Goal: Answer question/provide support: Share knowledge or assist other users

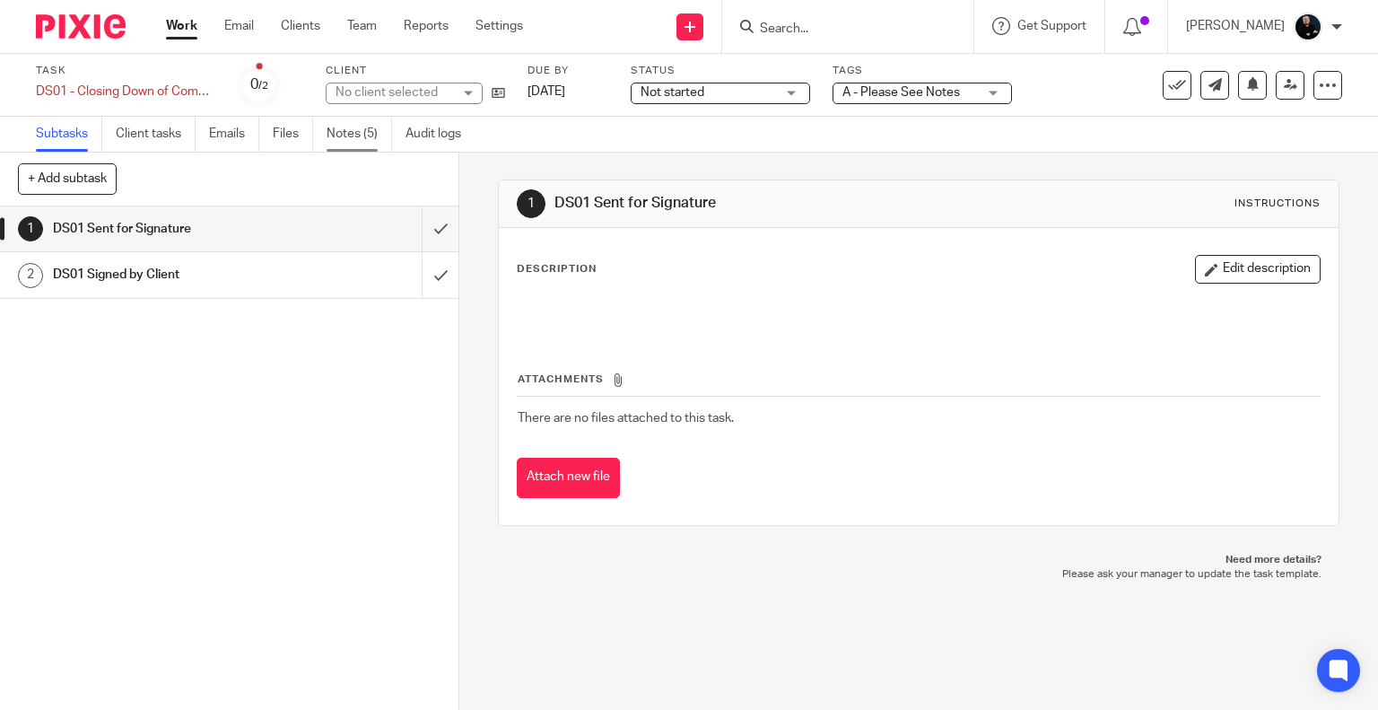
click at [375, 137] on link "Notes (5)" at bounding box center [359, 134] width 65 height 35
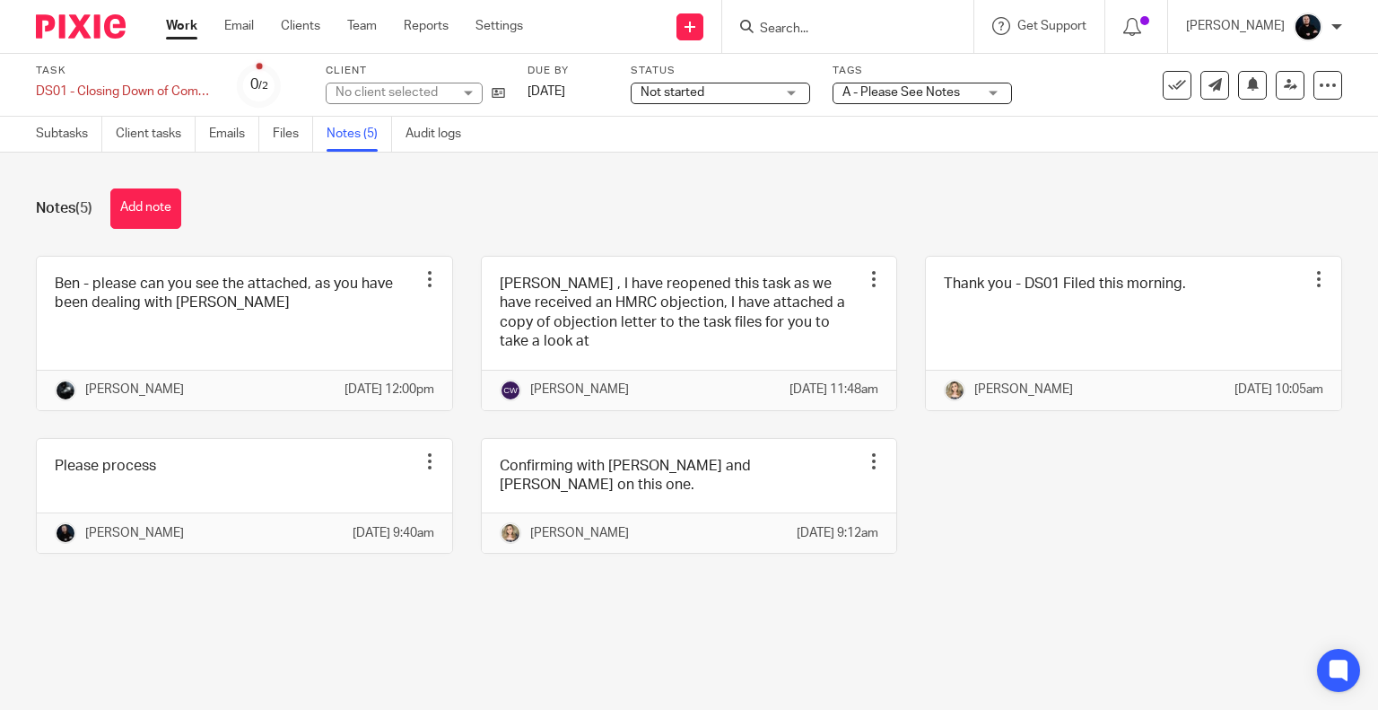
click at [399, 201] on div "Notes (5) Add note" at bounding box center [689, 208] width 1306 height 40
click at [554, 204] on div "Notes (5) Add note" at bounding box center [689, 208] width 1306 height 40
click at [294, 214] on div "Notes (5) Add note" at bounding box center [689, 208] width 1306 height 40
click at [281, 140] on link "Files" at bounding box center [293, 134] width 40 height 35
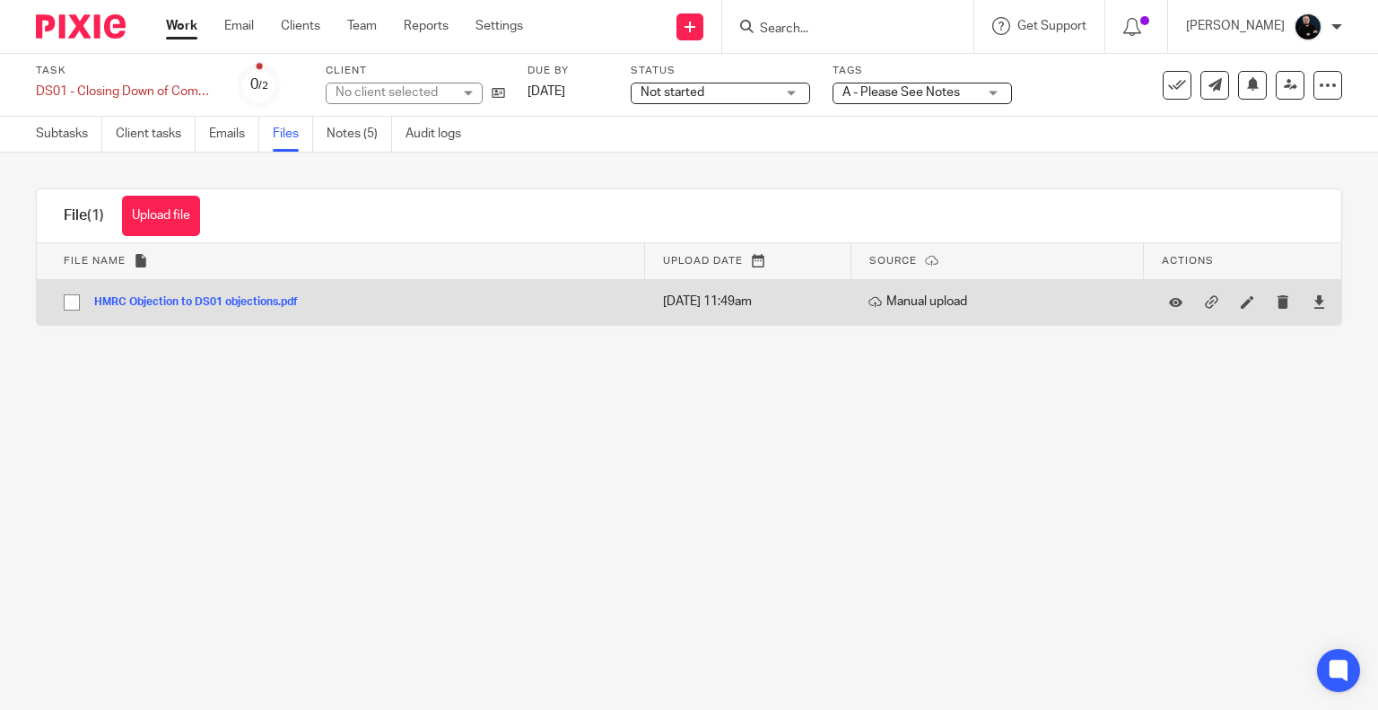
click at [166, 300] on button "HMRC Objection to DS01 objections.pdf" at bounding box center [202, 302] width 217 height 13
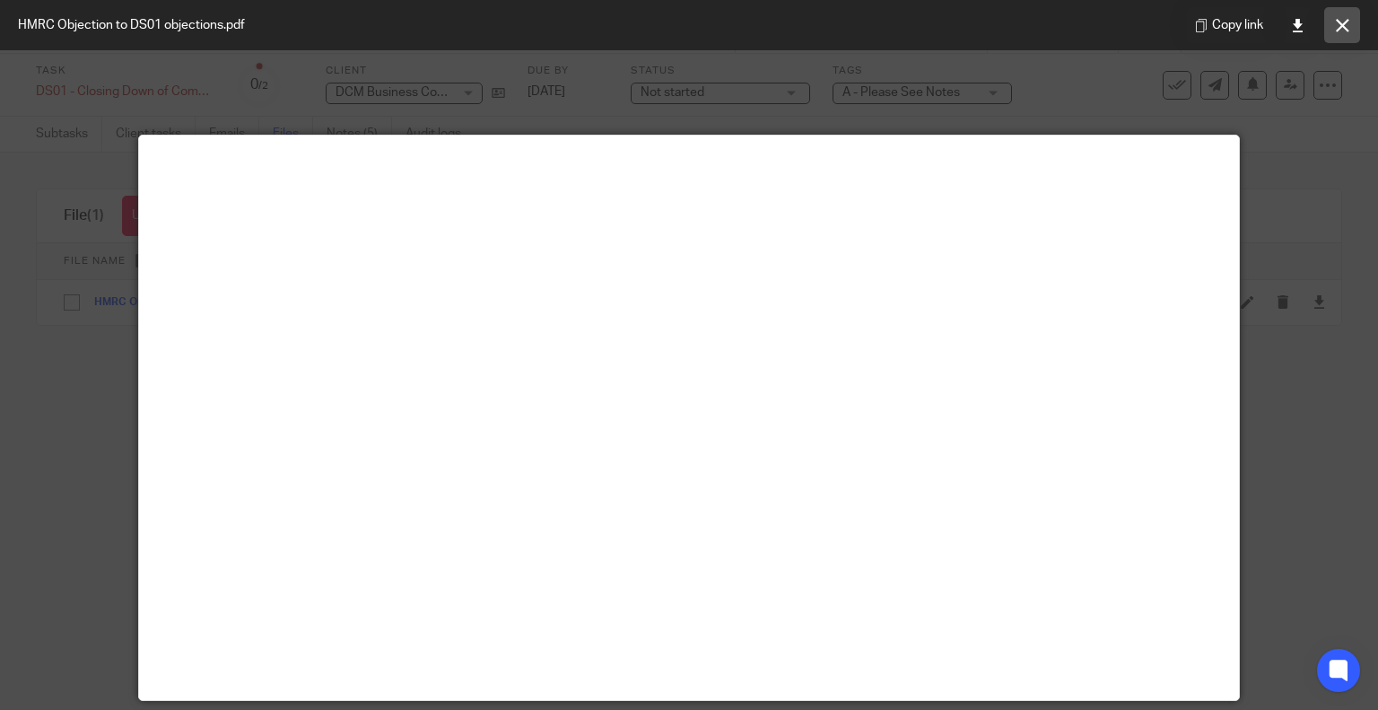
click at [1357, 22] on button at bounding box center [1342, 25] width 36 height 36
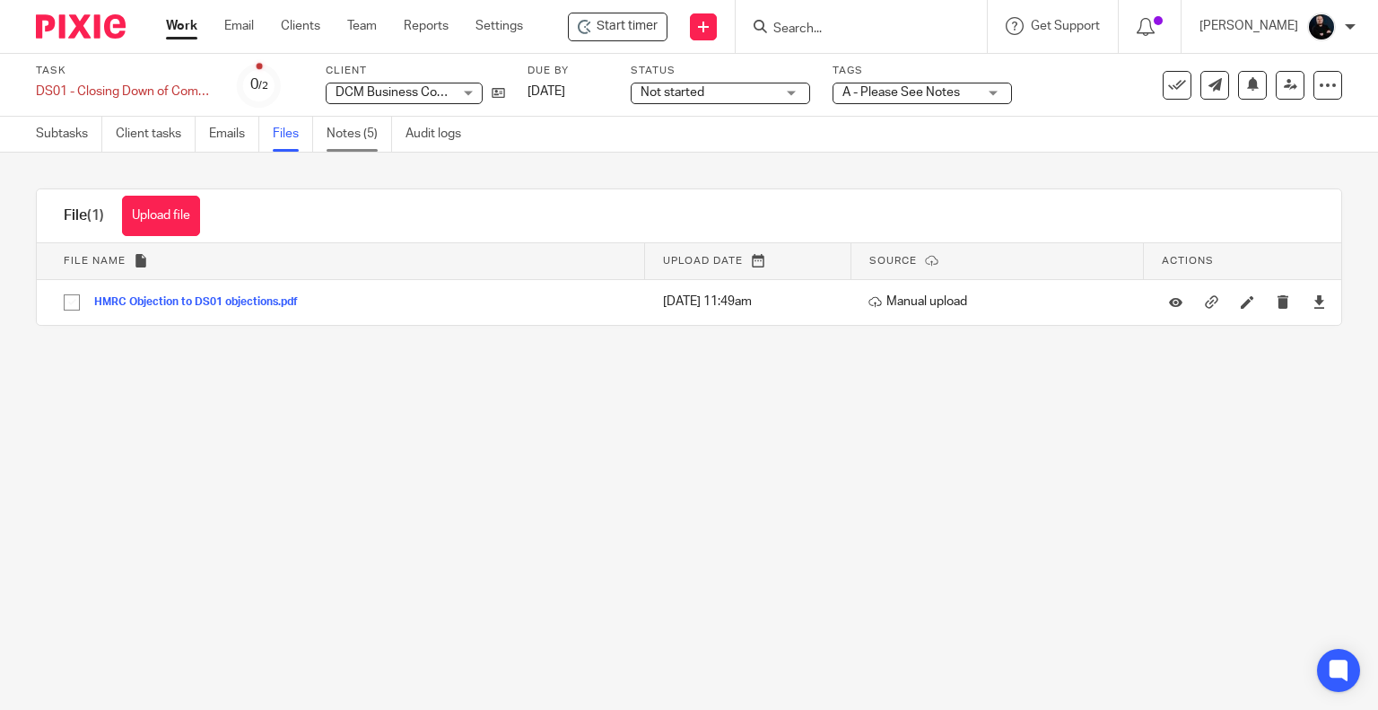
click at [338, 139] on link "Notes (5)" at bounding box center [359, 134] width 65 height 35
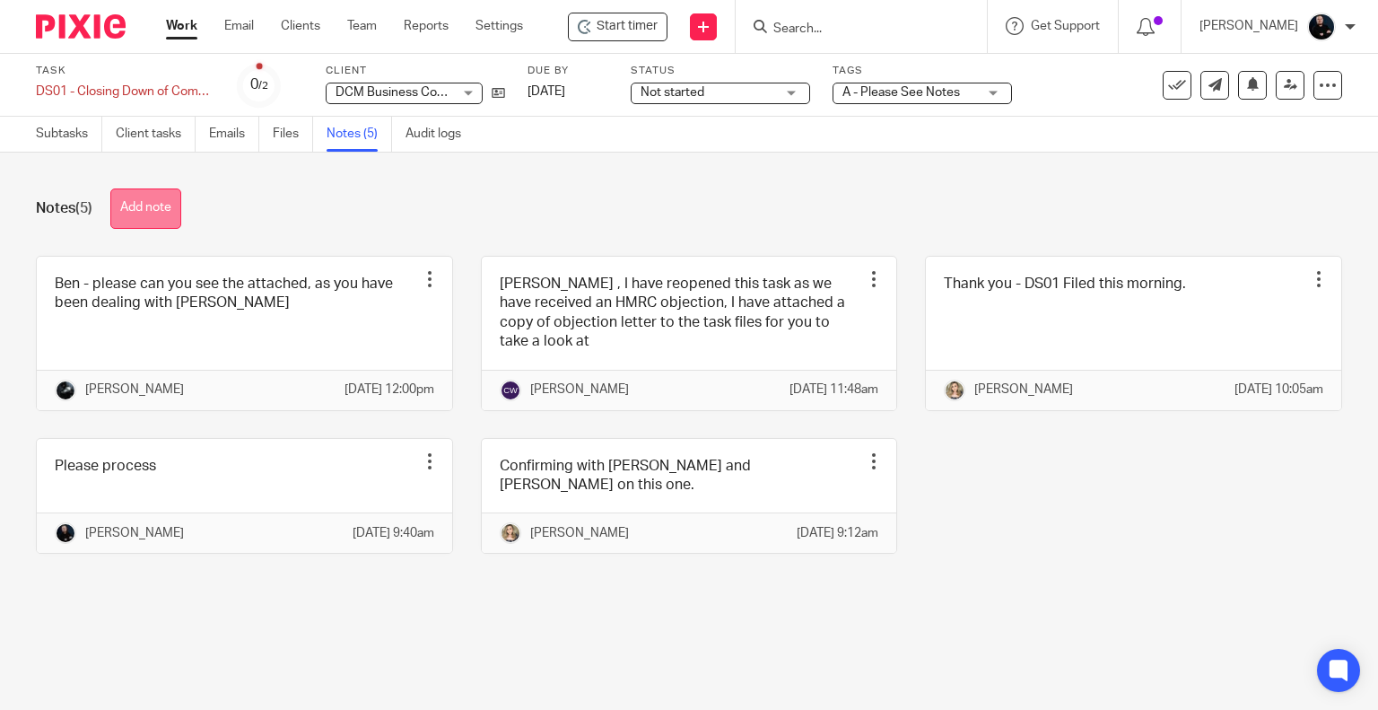
click at [155, 214] on button "Add note" at bounding box center [145, 208] width 71 height 40
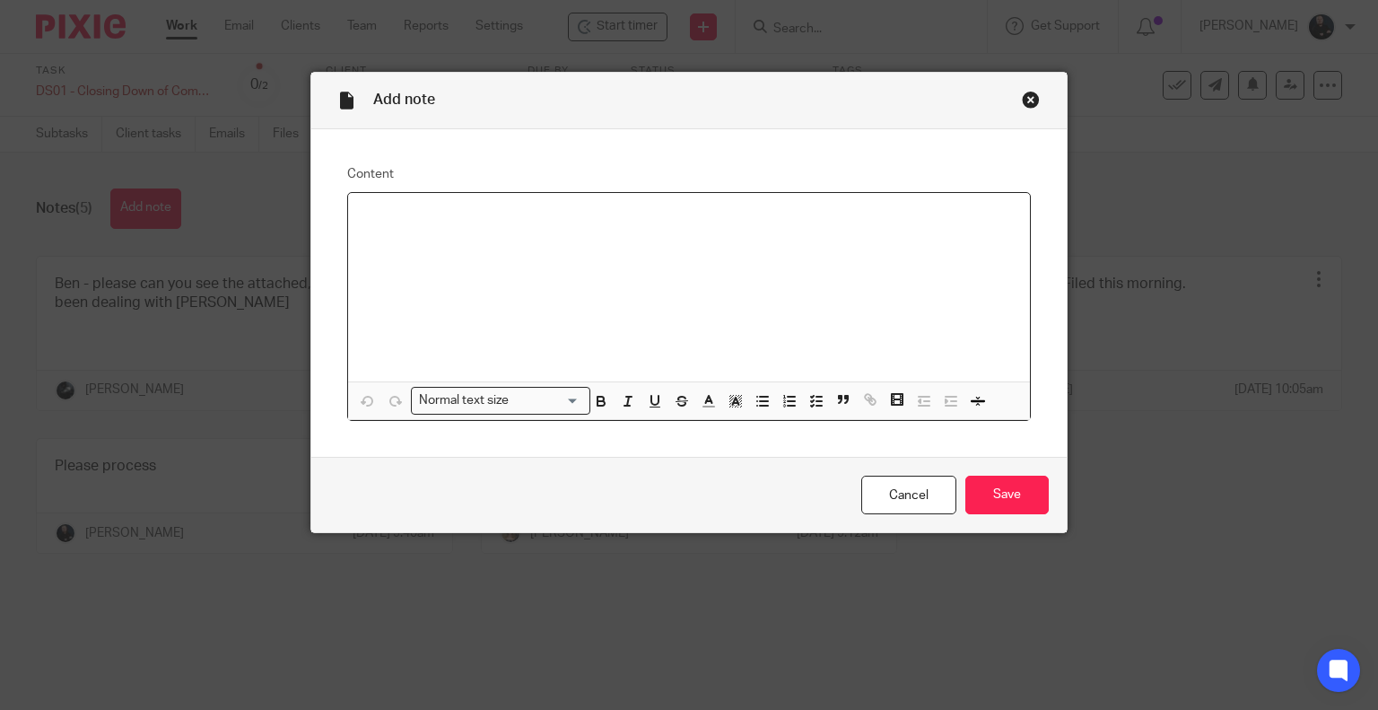
click at [542, 240] on div at bounding box center [689, 287] width 683 height 188
drag, startPoint x: 601, startPoint y: 212, endPoint x: 590, endPoint y: 225, distance: 17.2
click at [601, 214] on p "It looks like the penalties are relating to the" at bounding box center [689, 216] width 654 height 18
click at [583, 222] on p "It looks like the penalties are relating to the" at bounding box center [689, 216] width 654 height 18
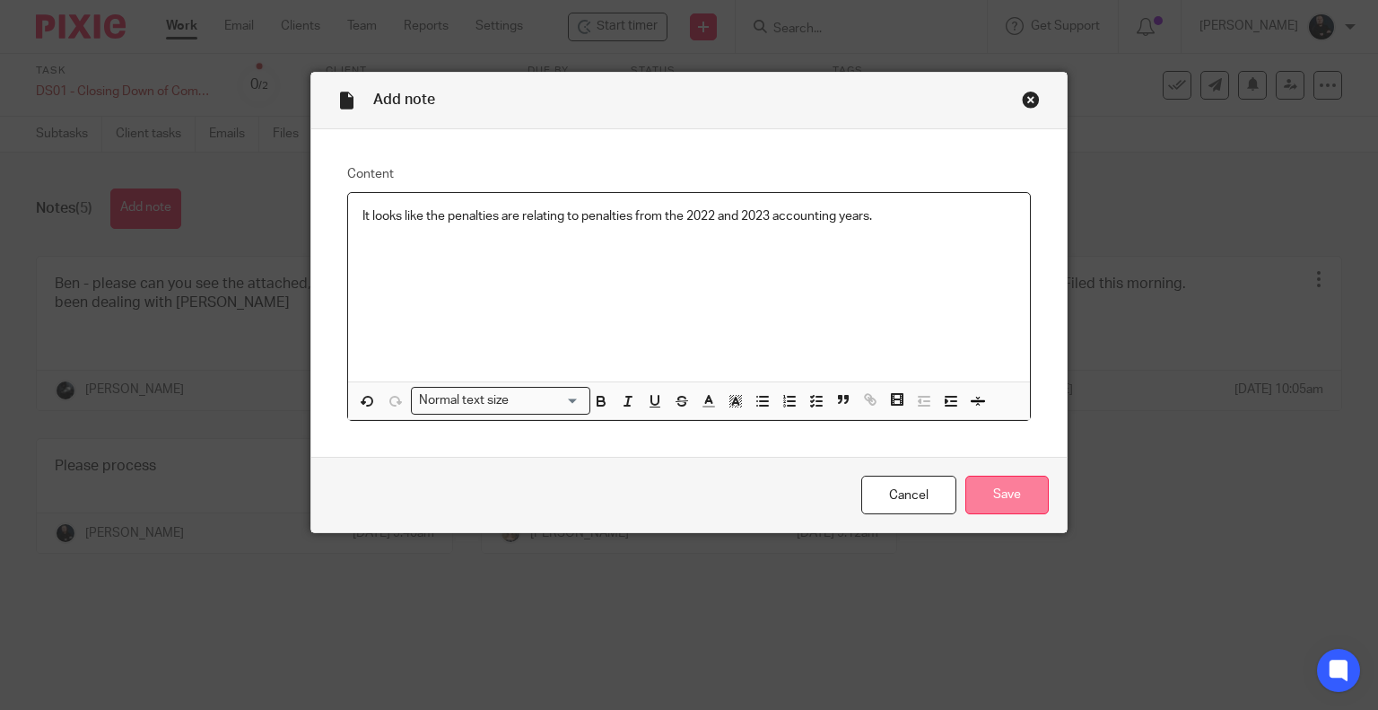
click at [1030, 494] on input "Save" at bounding box center [1006, 495] width 83 height 39
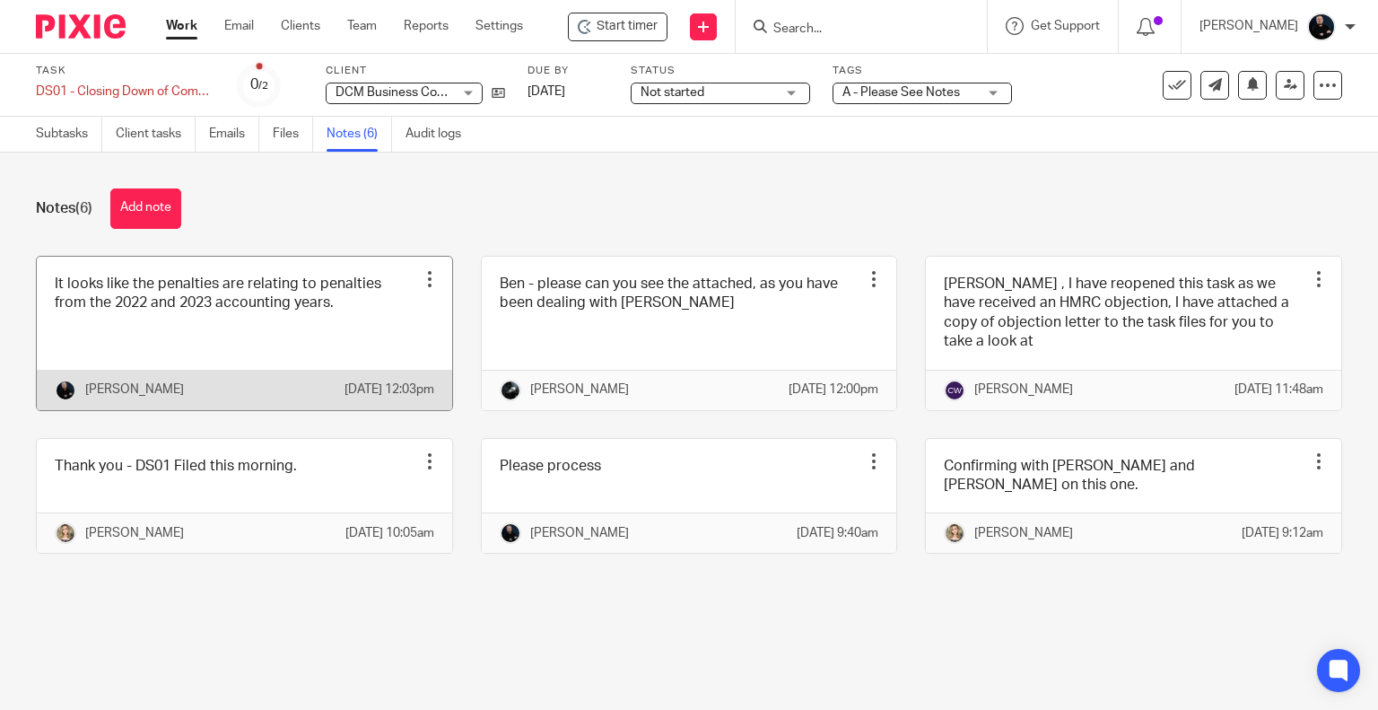
click at [216, 338] on link at bounding box center [244, 333] width 415 height 153
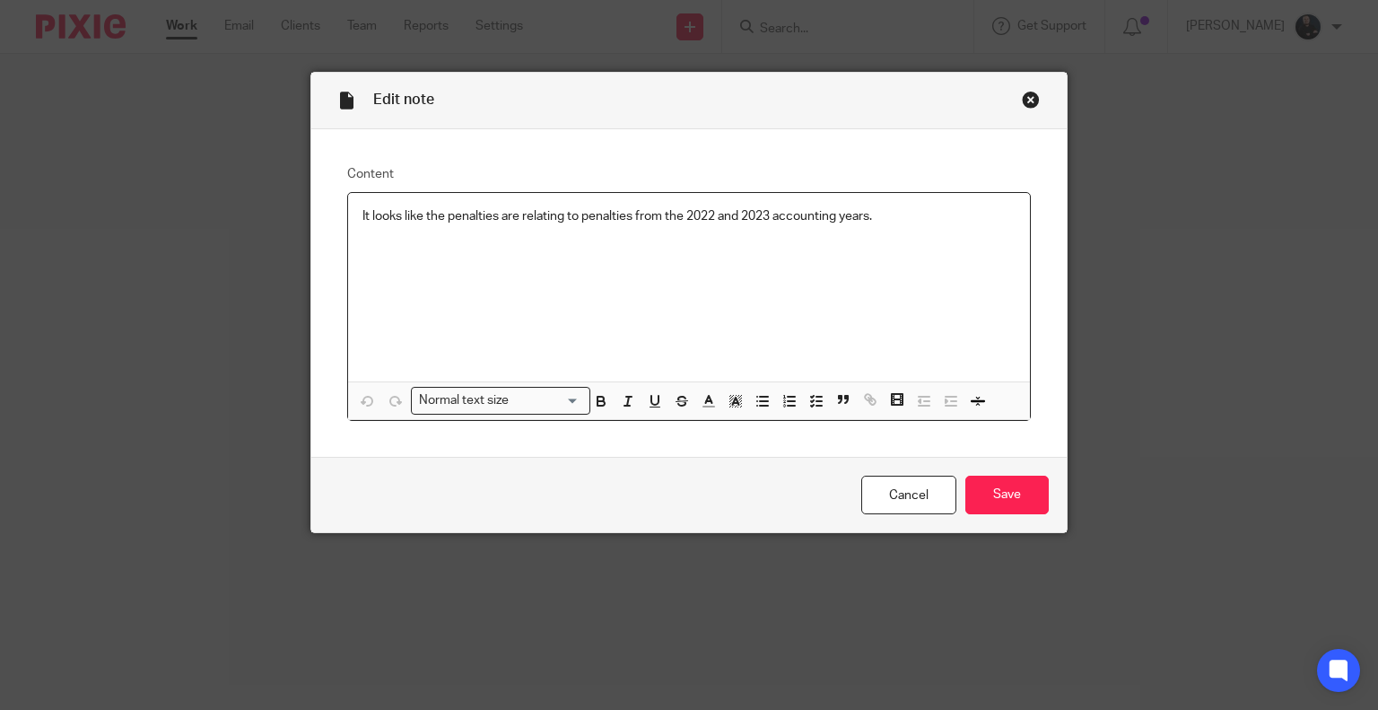
click at [944, 215] on p "It looks like the penalties are relating to penalties from the 2022 and 2023 ac…" at bounding box center [689, 216] width 654 height 18
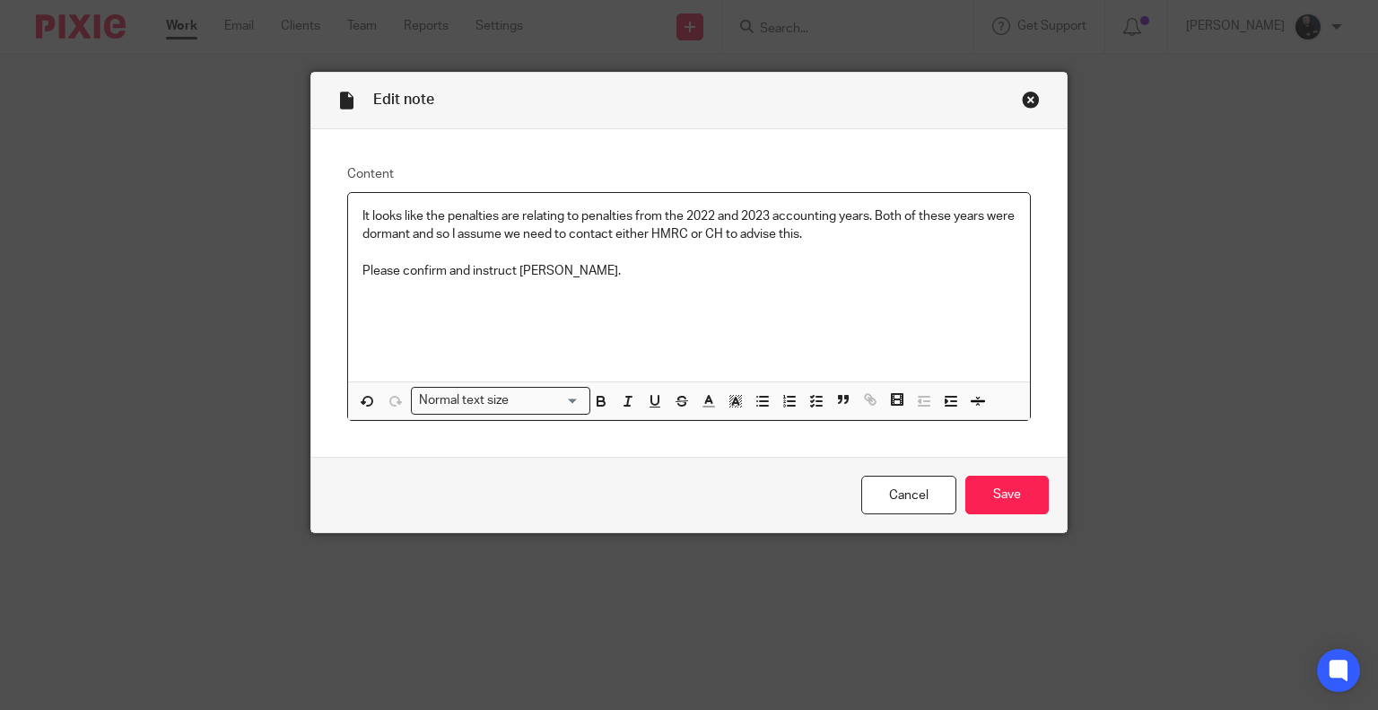
click at [362, 275] on p "Please confirm and instruct Catherine." at bounding box center [689, 271] width 654 height 18
click at [641, 272] on p "@Nick - Please confirm and instruct Catherine." at bounding box center [689, 271] width 654 height 18
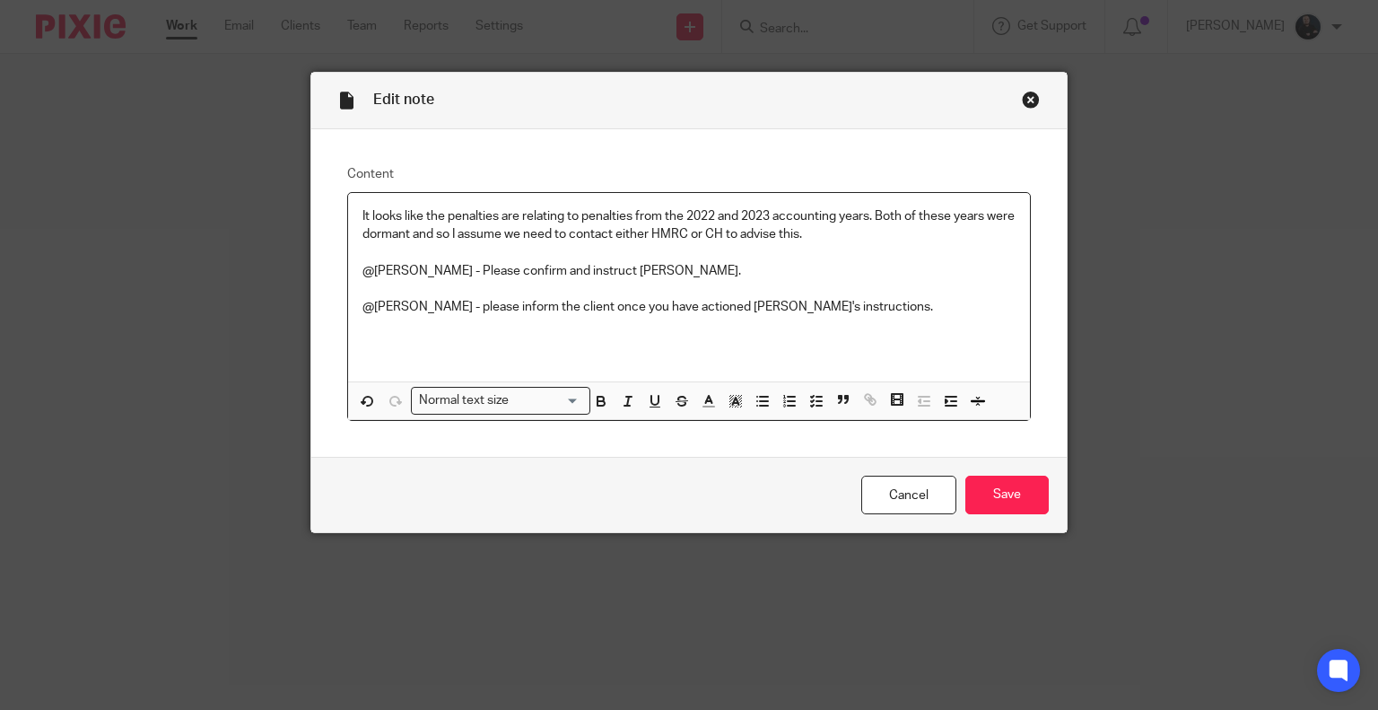
click at [434, 310] on p "@Catherine - please inform the client once you have actioned Nick's instruction…" at bounding box center [689, 307] width 654 height 18
click at [1026, 501] on input "Save" at bounding box center [1006, 495] width 83 height 39
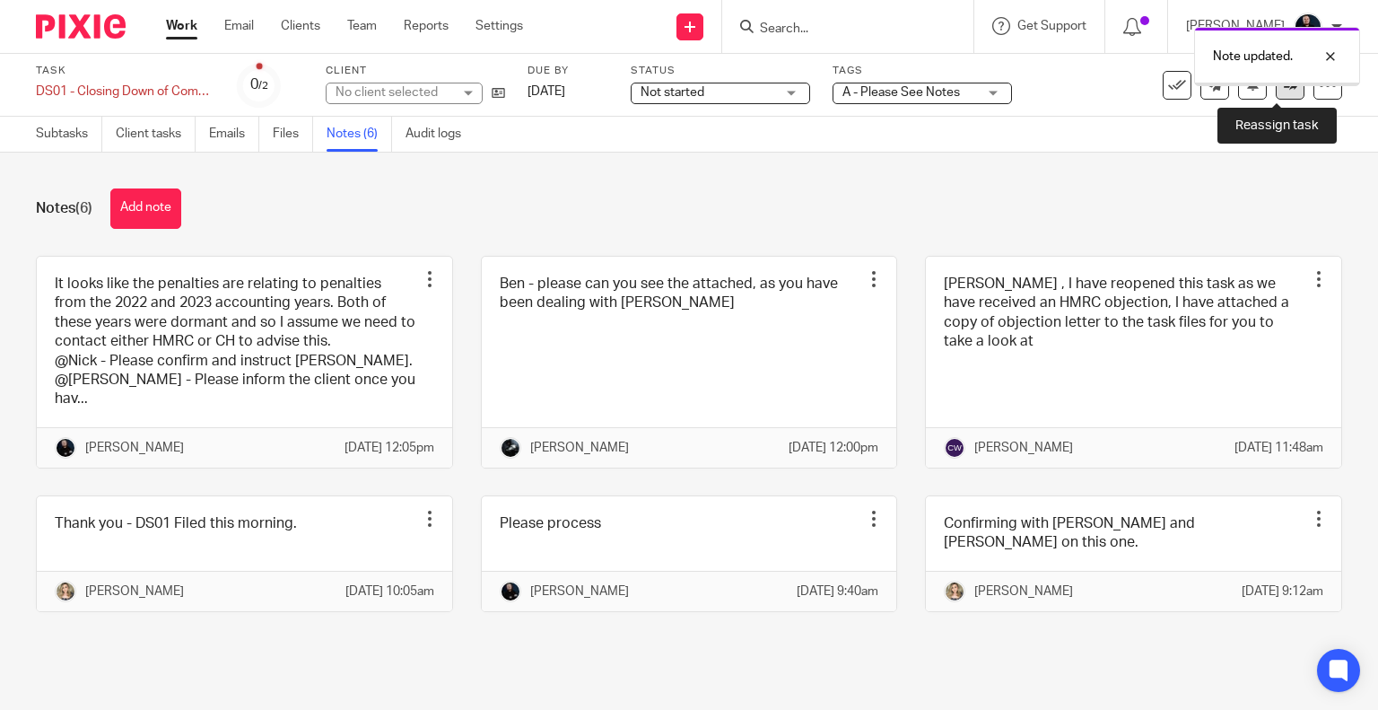
click at [1284, 86] on icon at bounding box center [1290, 84] width 13 height 13
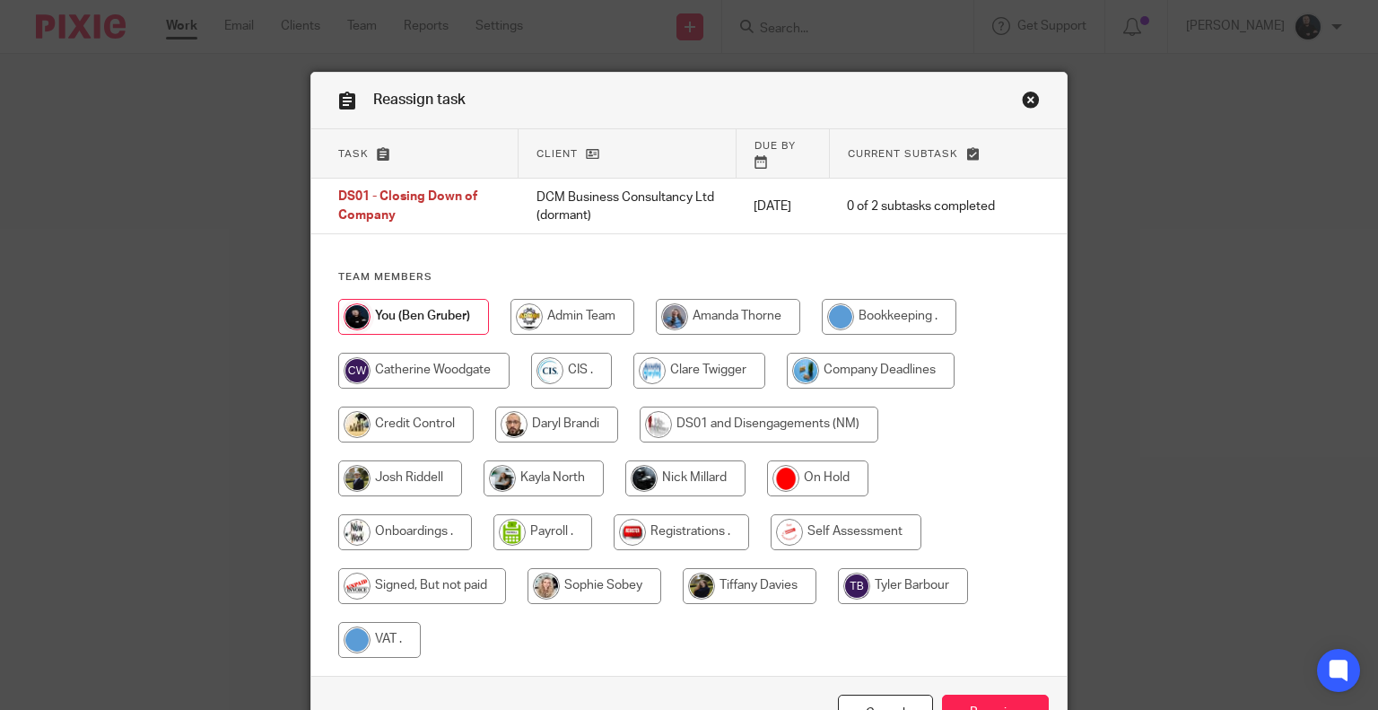
click at [508, 464] on input "radio" at bounding box center [544, 478] width 120 height 36
radio input "true"
click at [680, 465] on input "radio" at bounding box center [688, 478] width 120 height 36
radio input "true"
click at [972, 699] on input "Reassign" at bounding box center [995, 713] width 107 height 39
